Goal: Check status: Check status

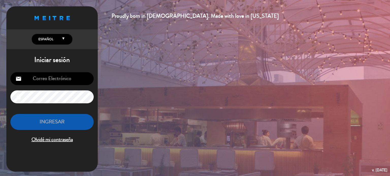
click at [49, 79] on input "email" at bounding box center [51, 78] width 83 height 13
type input "[EMAIL_ADDRESS][DOMAIN_NAME]"
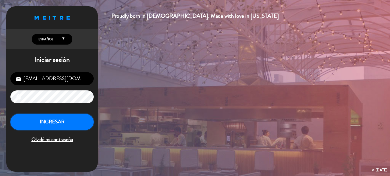
click at [65, 123] on button "INGRESAR" at bounding box center [51, 122] width 83 height 16
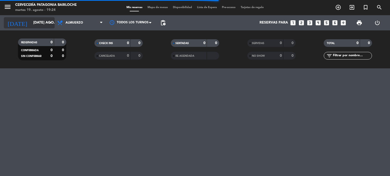
click at [43, 24] on input "[DATE] ago." at bounding box center [55, 22] width 48 height 9
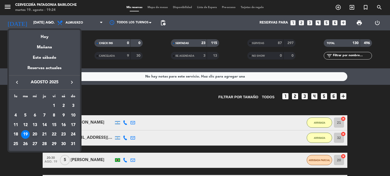
click at [36, 134] on div "20" at bounding box center [34, 134] width 9 height 9
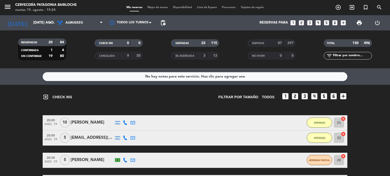
type input "mié. 20 ago."
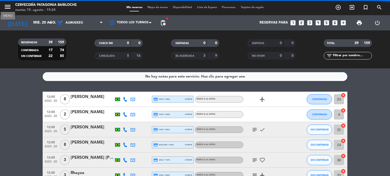
click at [9, 9] on icon "menu" at bounding box center [8, 7] width 8 height 8
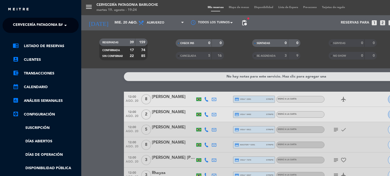
click at [62, 27] on span at bounding box center [66, 25] width 9 height 11
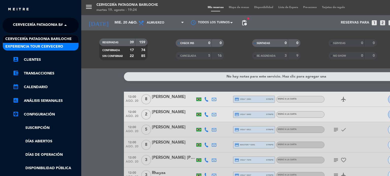
click at [41, 49] on span "Experiencia Tour Cervecero" at bounding box center [34, 47] width 58 height 6
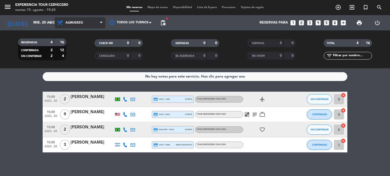
click at [93, 17] on span "Almuerzo" at bounding box center [80, 22] width 51 height 11
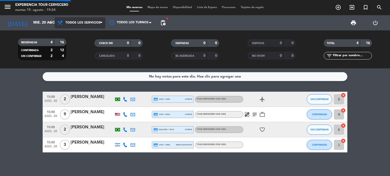
click at [80, 30] on div "Todos los servicios Almuerzo Cena Todos los servicios Todos los servicios Almue…" at bounding box center [80, 22] width 51 height 15
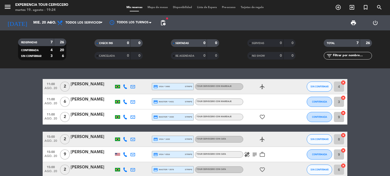
scroll to position [42, 0]
